Goal: Information Seeking & Learning: Learn about a topic

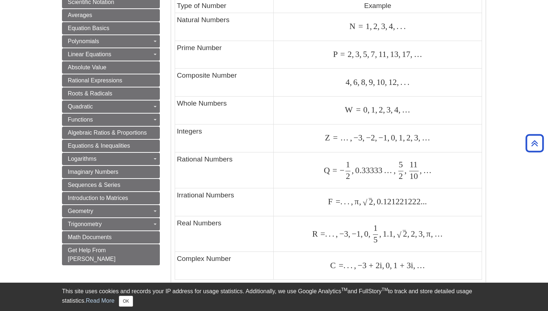
scroll to position [390, 0]
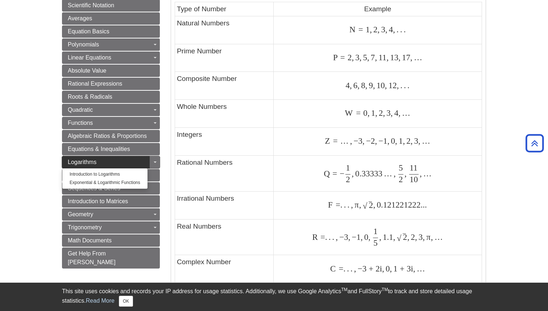
click at [113, 165] on link "Logarithms" at bounding box center [111, 162] width 98 height 12
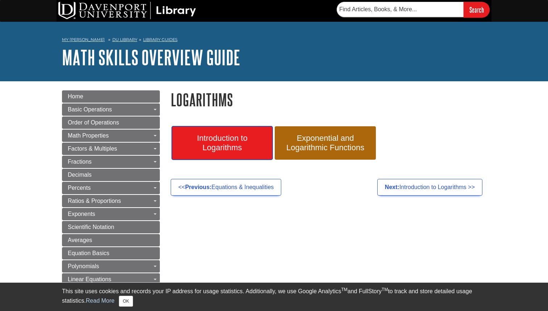
click at [216, 146] on span "Introduction to Logarithms" at bounding box center [222, 142] width 90 height 19
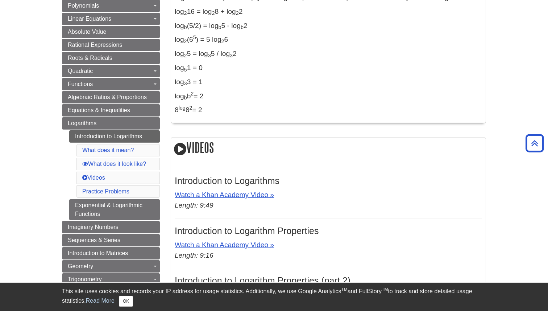
scroll to position [278, 0]
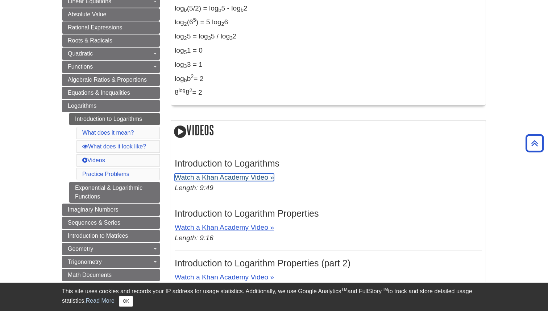
click at [209, 176] on link "Watch a Khan Academy Video »" at bounding box center [224, 177] width 99 height 8
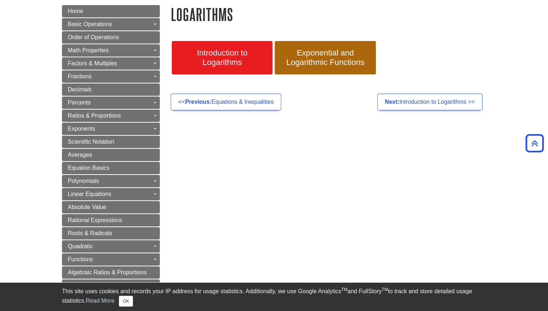
scroll to position [83, 0]
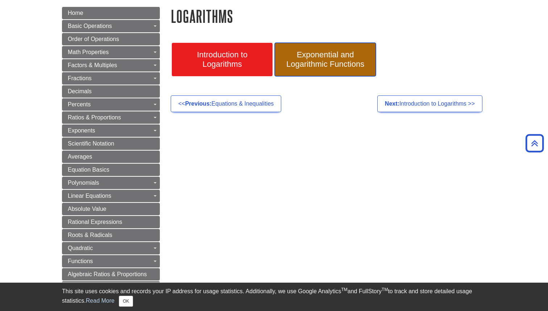
click at [295, 63] on span "Exponential and Logarithmic Functions" at bounding box center [325, 59] width 90 height 19
click at [298, 61] on span "Exponential and Logarithmic Functions" at bounding box center [325, 59] width 90 height 19
click at [333, 53] on span "Exponential and Logarithmic Functions" at bounding box center [325, 59] width 90 height 19
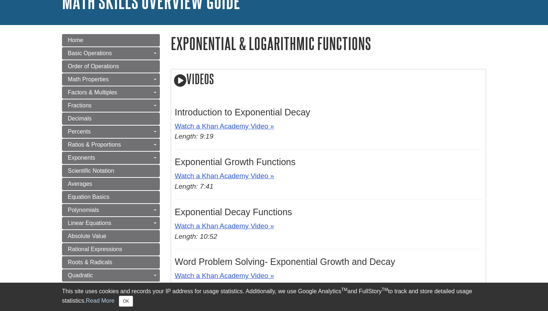
scroll to position [57, 0]
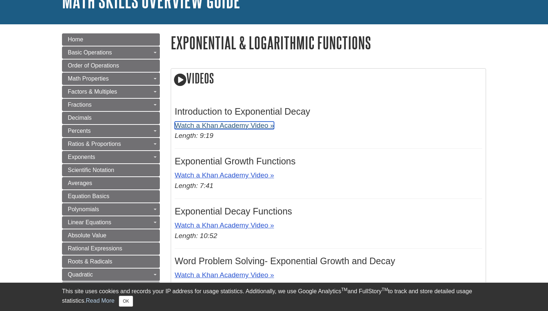
click at [260, 126] on link "Watch a Khan Academy Video »" at bounding box center [224, 125] width 99 height 8
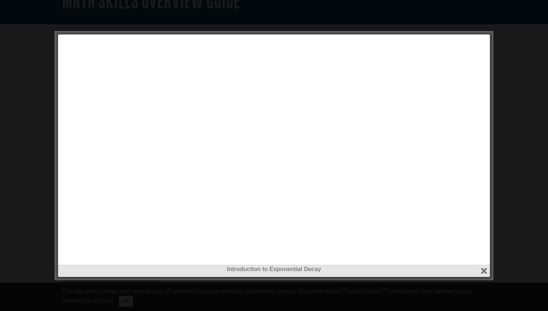
scroll to position [63, 0]
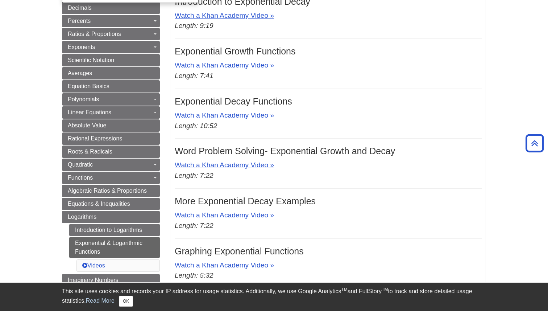
scroll to position [167, 0]
click at [97, 243] on link "Exponential & Logarithmic Functions" at bounding box center [114, 246] width 91 height 21
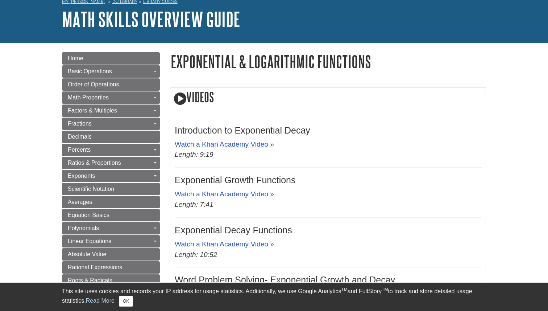
scroll to position [49, 0]
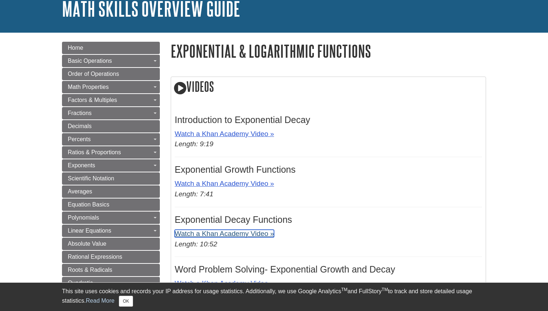
click at [238, 235] on link "Watch a Khan Academy Video »" at bounding box center [224, 233] width 99 height 8
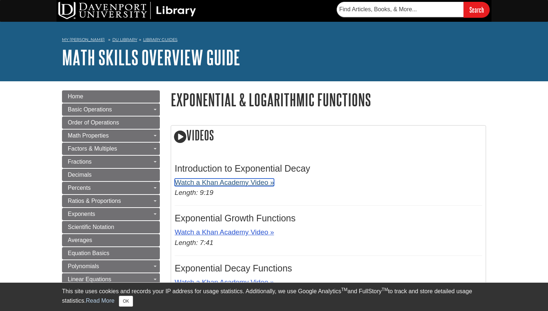
click at [214, 181] on link "Watch a Khan Academy Video »" at bounding box center [224, 182] width 99 height 8
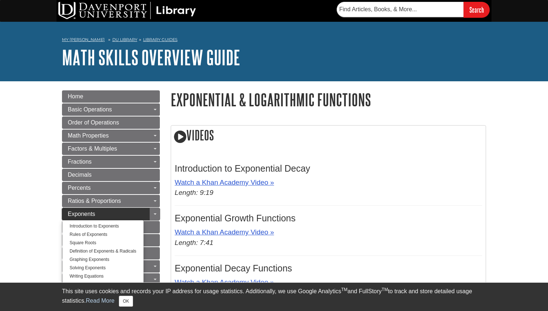
click at [141, 210] on link "Exponents" at bounding box center [111, 214] width 98 height 12
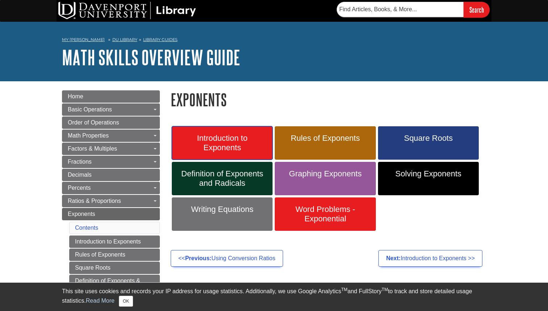
click at [245, 144] on span "Introduction to Exponents" at bounding box center [222, 142] width 90 height 19
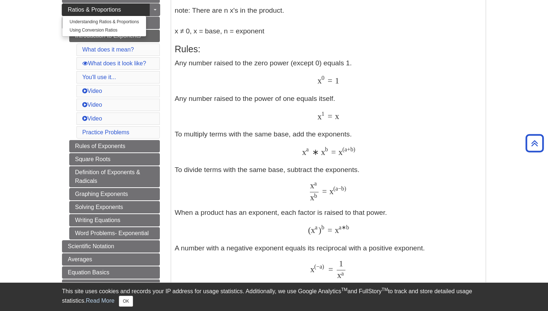
scroll to position [192, 0]
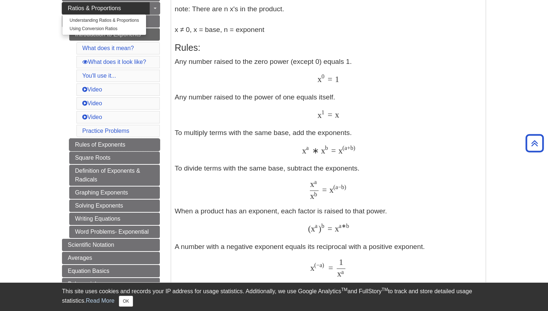
click at [87, 140] on link "Rules of Exponents" at bounding box center [114, 144] width 91 height 12
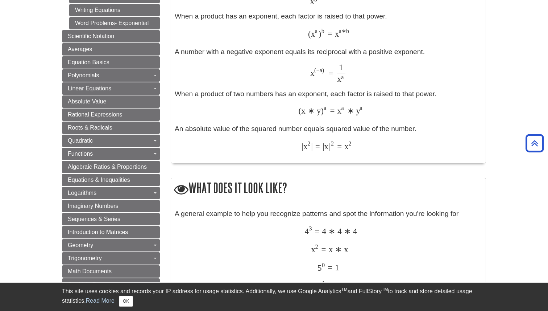
scroll to position [375, 0]
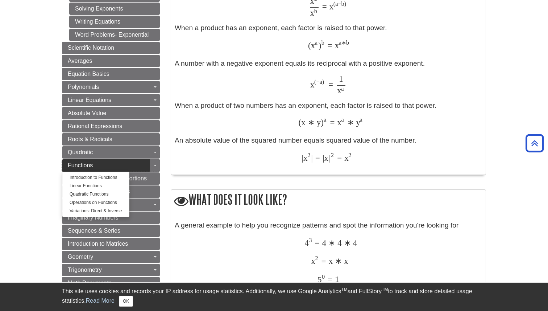
click at [75, 169] on link "Functions" at bounding box center [111, 165] width 98 height 12
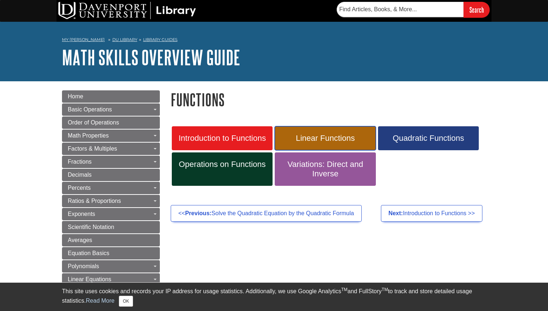
click at [320, 130] on link "Linear Functions" at bounding box center [325, 138] width 101 height 24
